Goal: Task Accomplishment & Management: Manage account settings

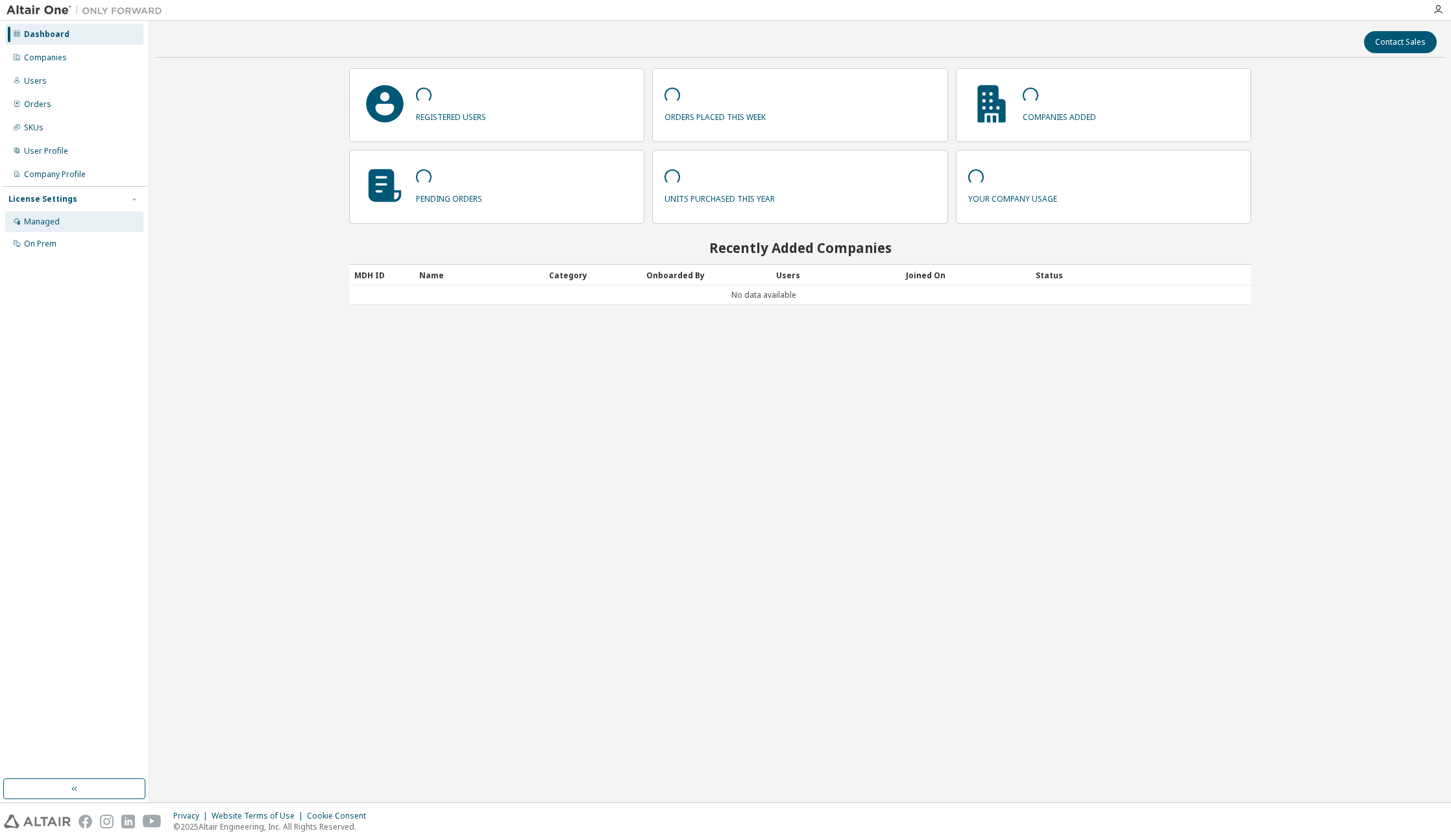
click at [63, 218] on div "Managed" at bounding box center [74, 222] width 138 height 21
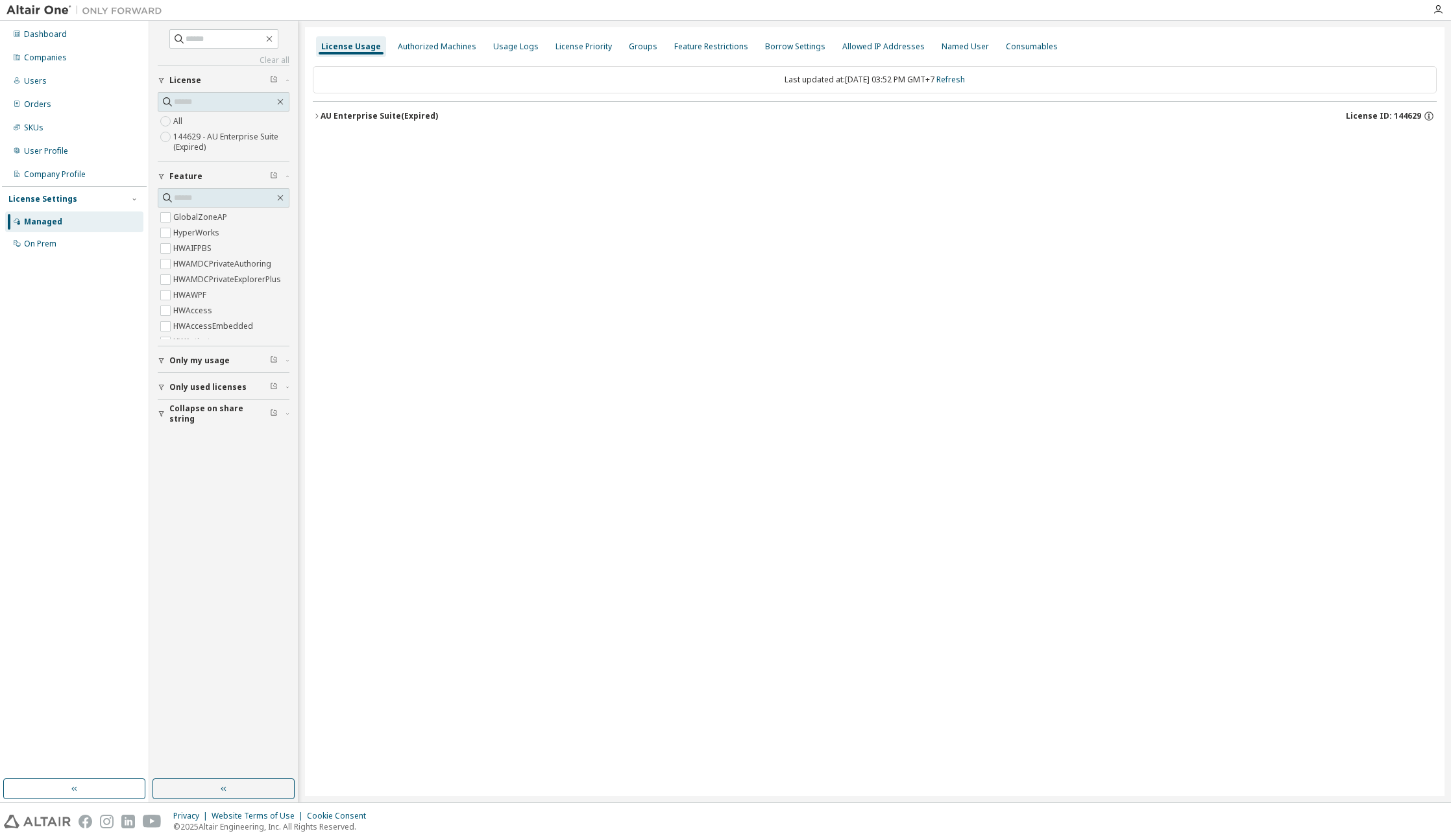
click at [386, 117] on div "AU Enterprise Suite (Expired)" at bounding box center [379, 116] width 117 height 10
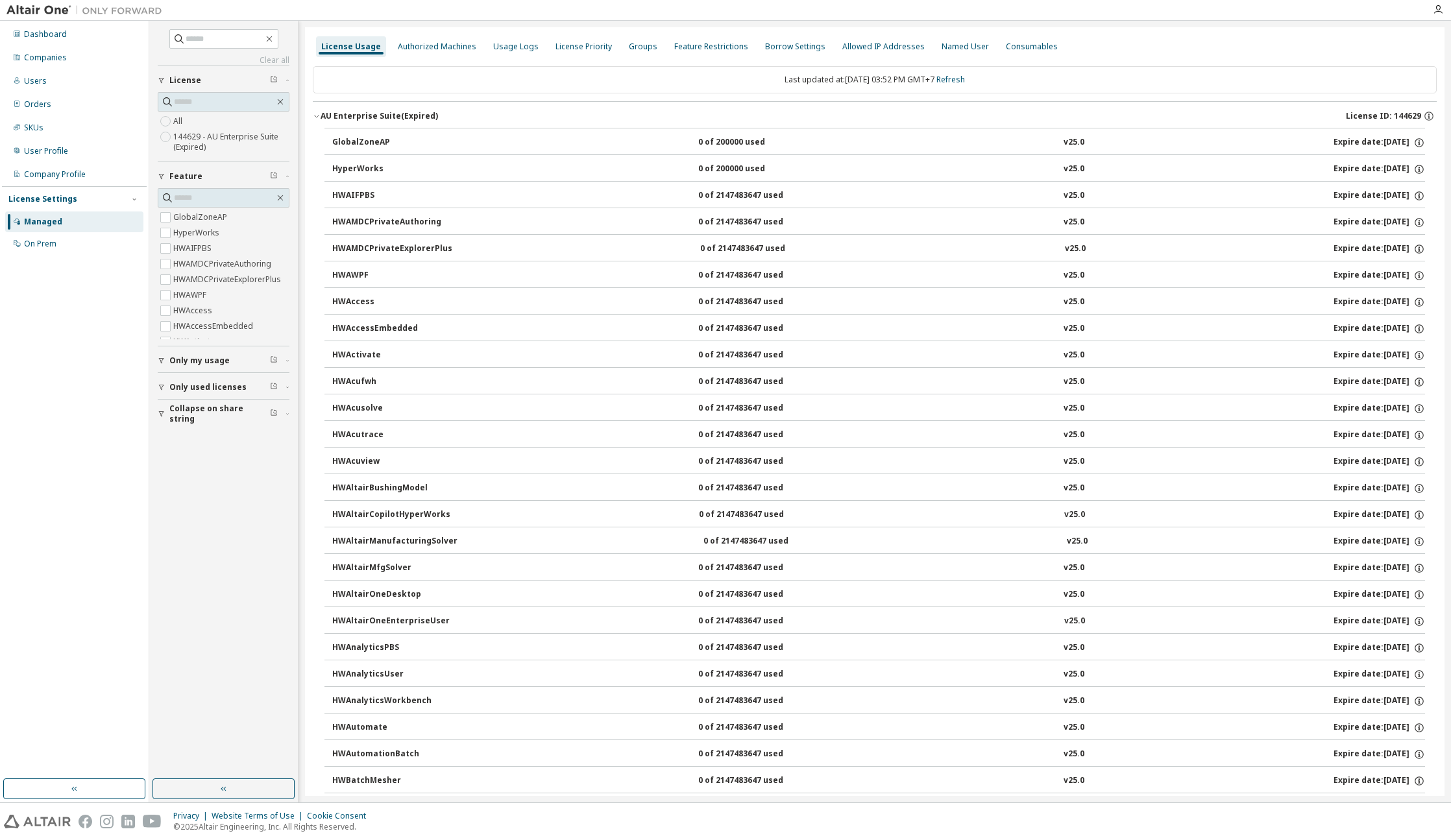
click at [386, 119] on div "AU Enterprise Suite (Expired)" at bounding box center [379, 116] width 117 height 10
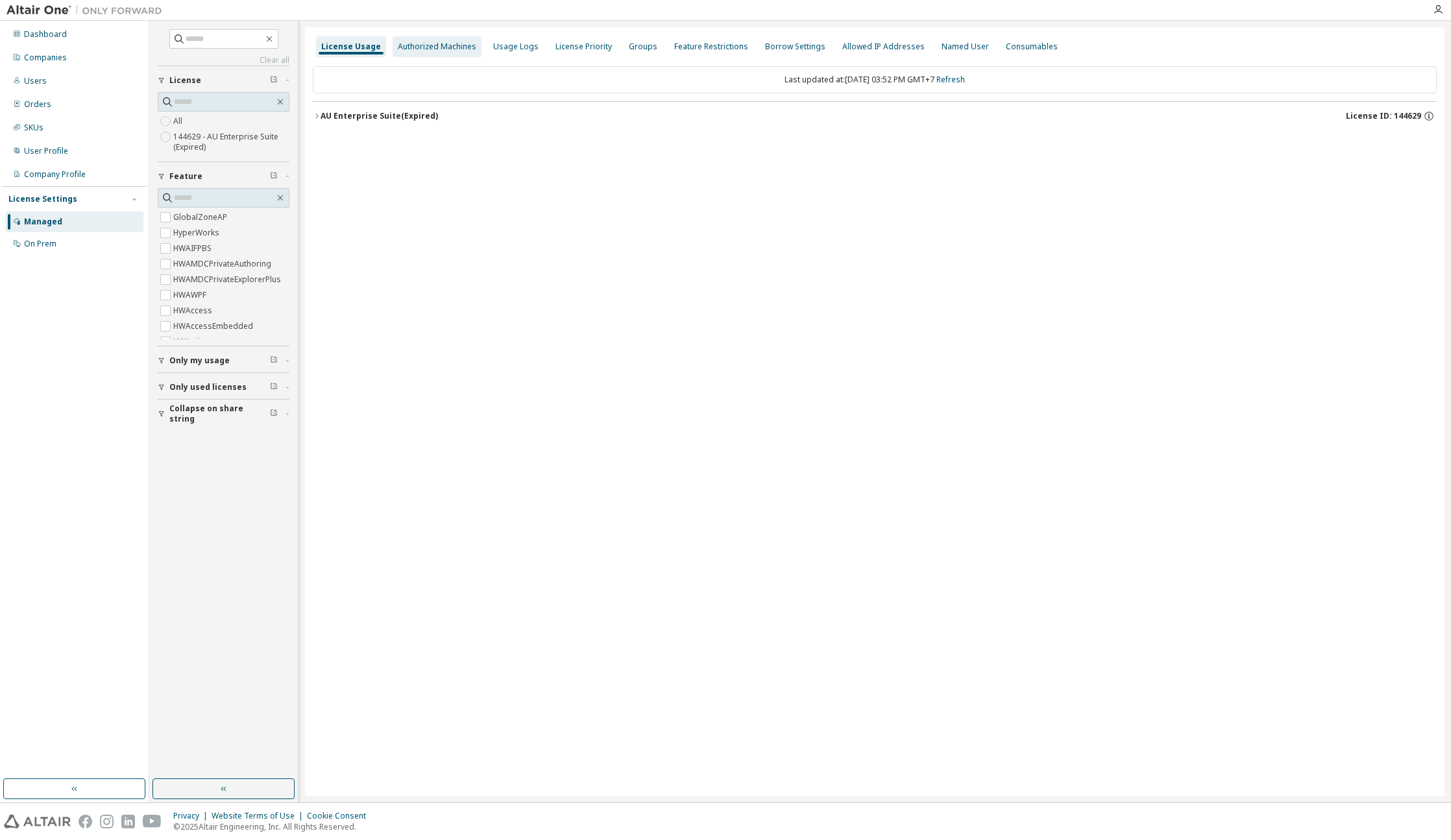
click at [423, 47] on div "Authorized Machines" at bounding box center [437, 47] width 79 height 10
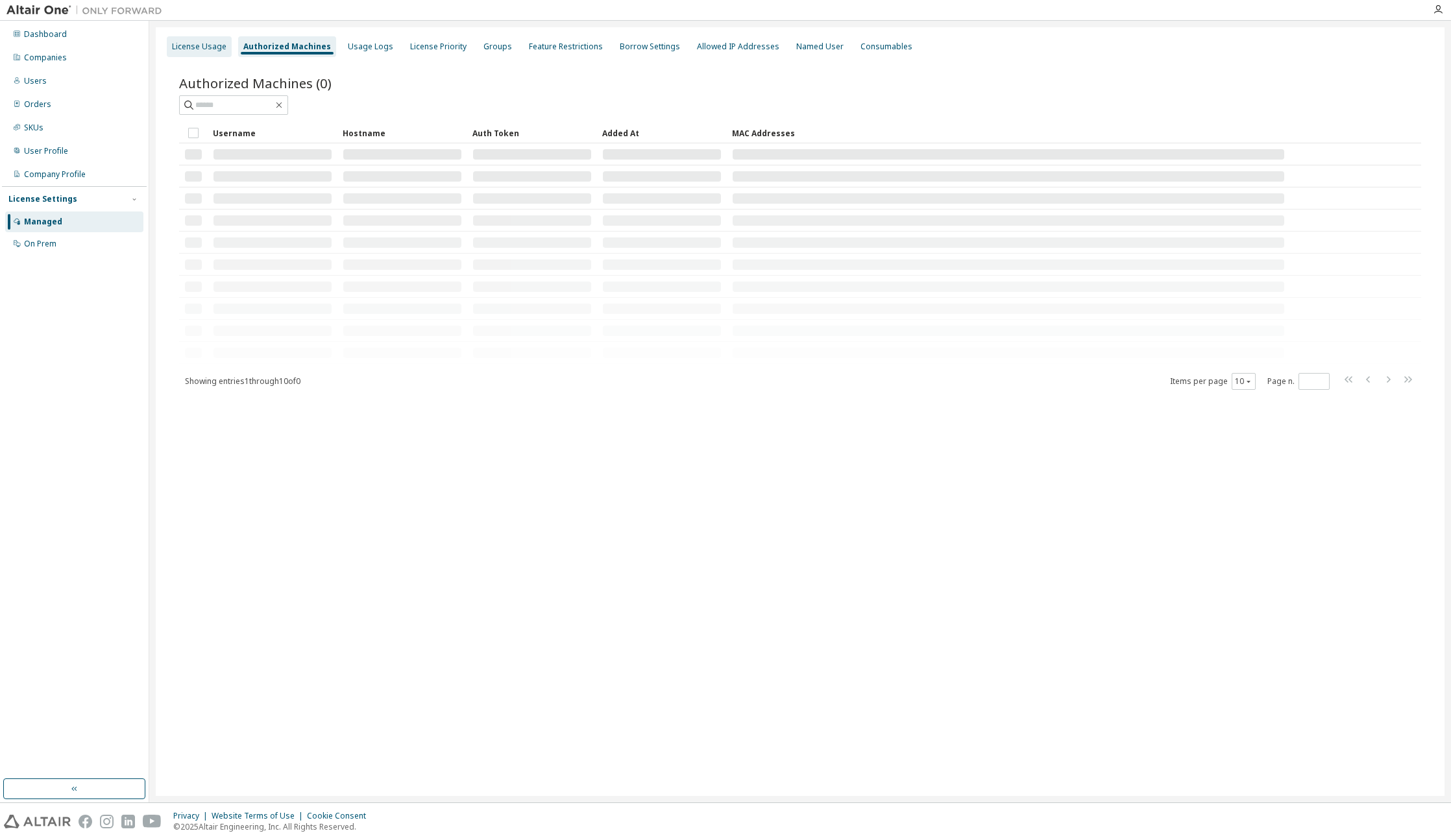
click at [183, 43] on div "License Usage" at bounding box center [199, 47] width 55 height 10
